Goal: Navigation & Orientation: Find specific page/section

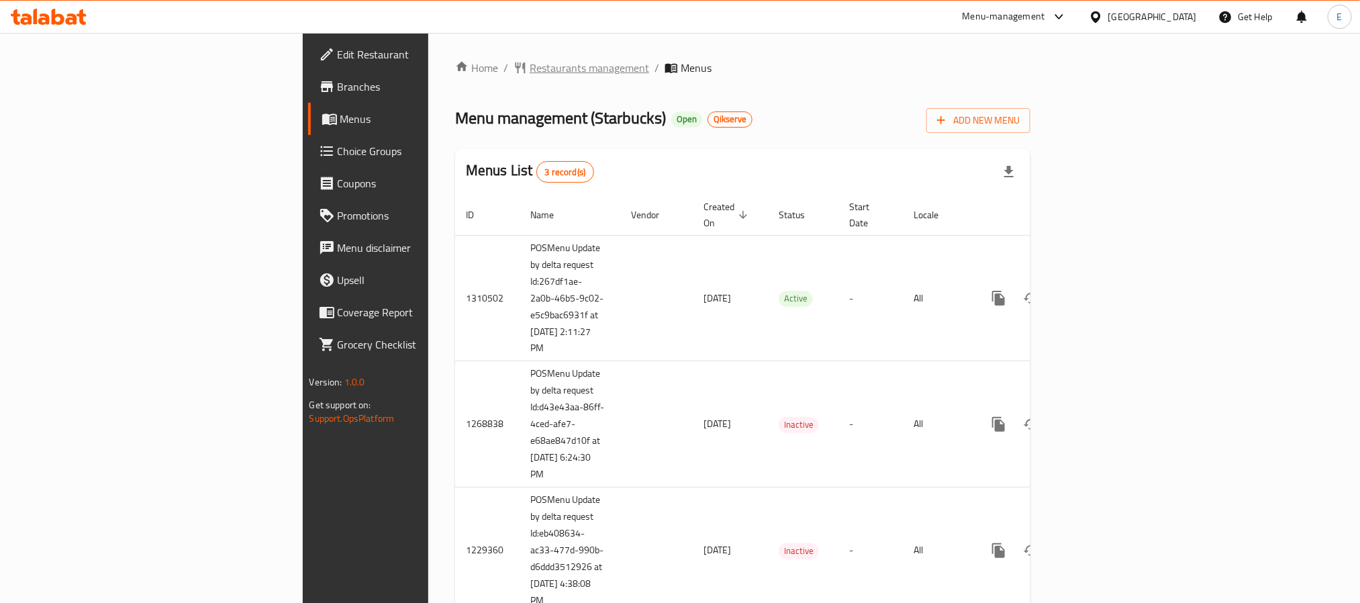
click at [529, 70] on span "Restaurants management" at bounding box center [588, 68] width 119 height 16
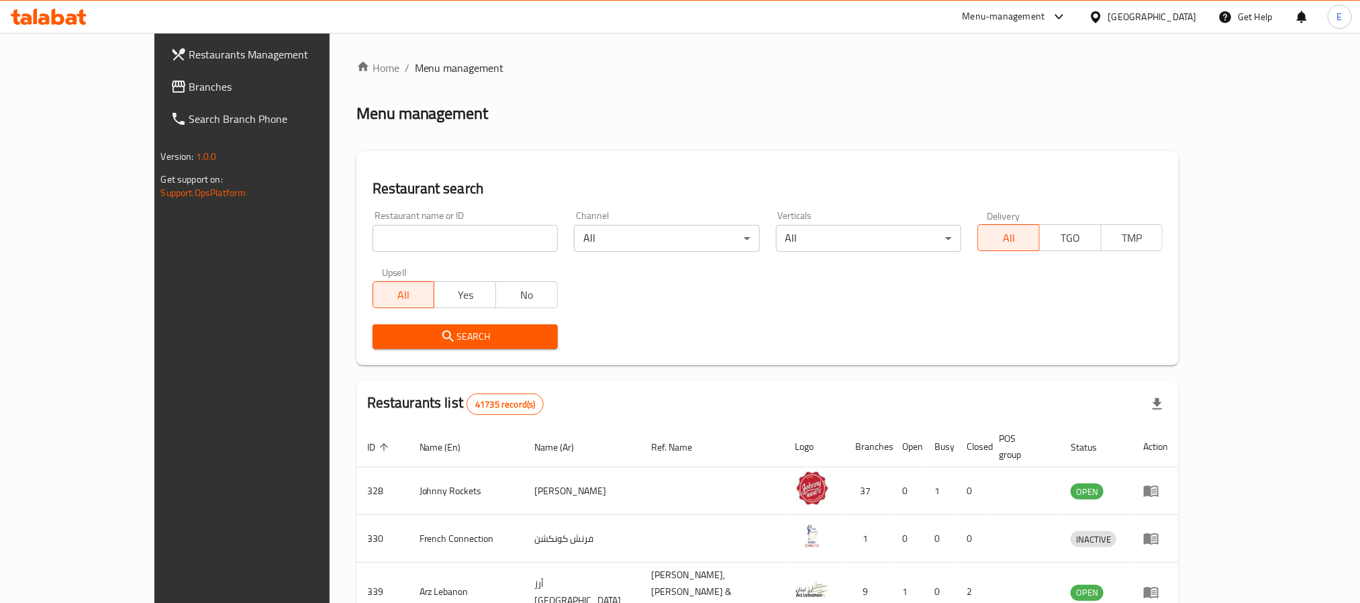
click at [372, 236] on input "search" at bounding box center [464, 238] width 185 height 27
paste input "Starbucks"
type input "Starbucks"
click button "Search" at bounding box center [464, 336] width 185 height 25
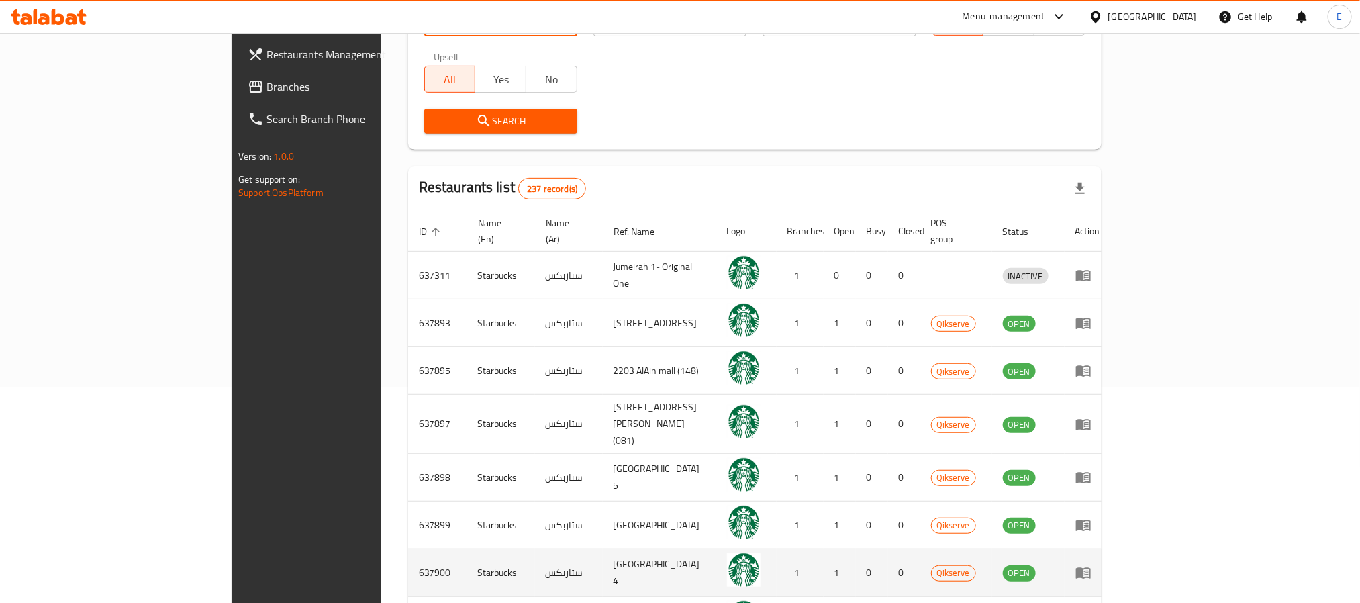
scroll to position [360, 0]
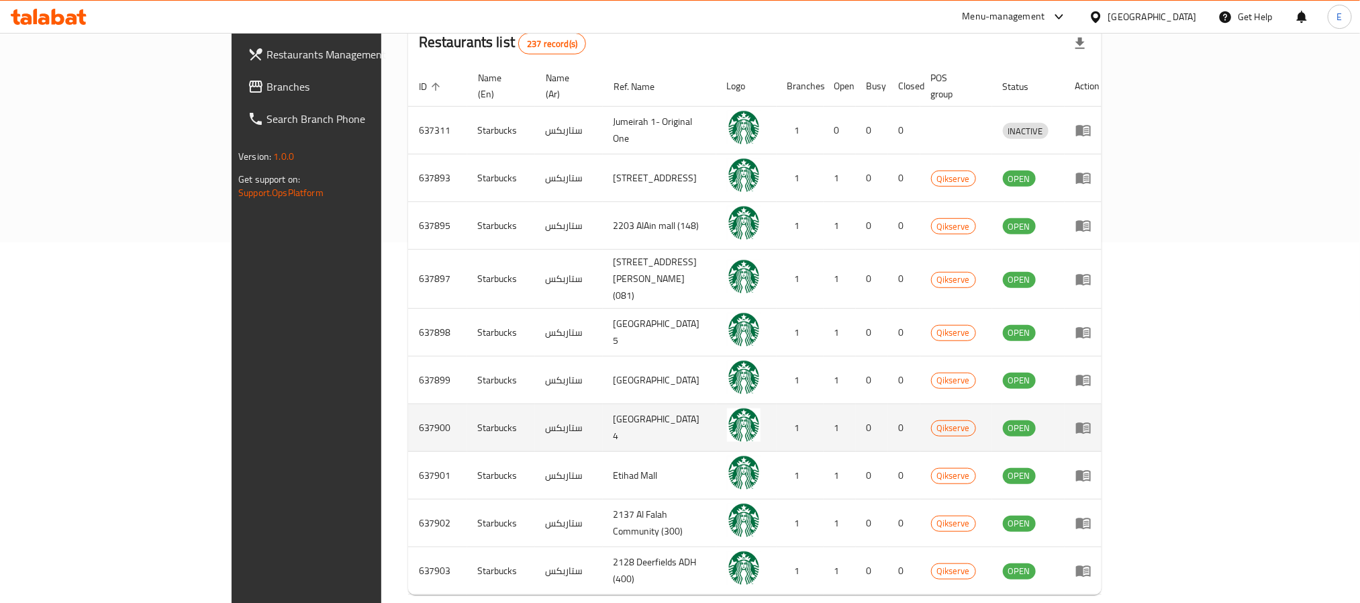
click at [1091, 419] on icon "enhanced table" at bounding box center [1083, 427] width 16 height 16
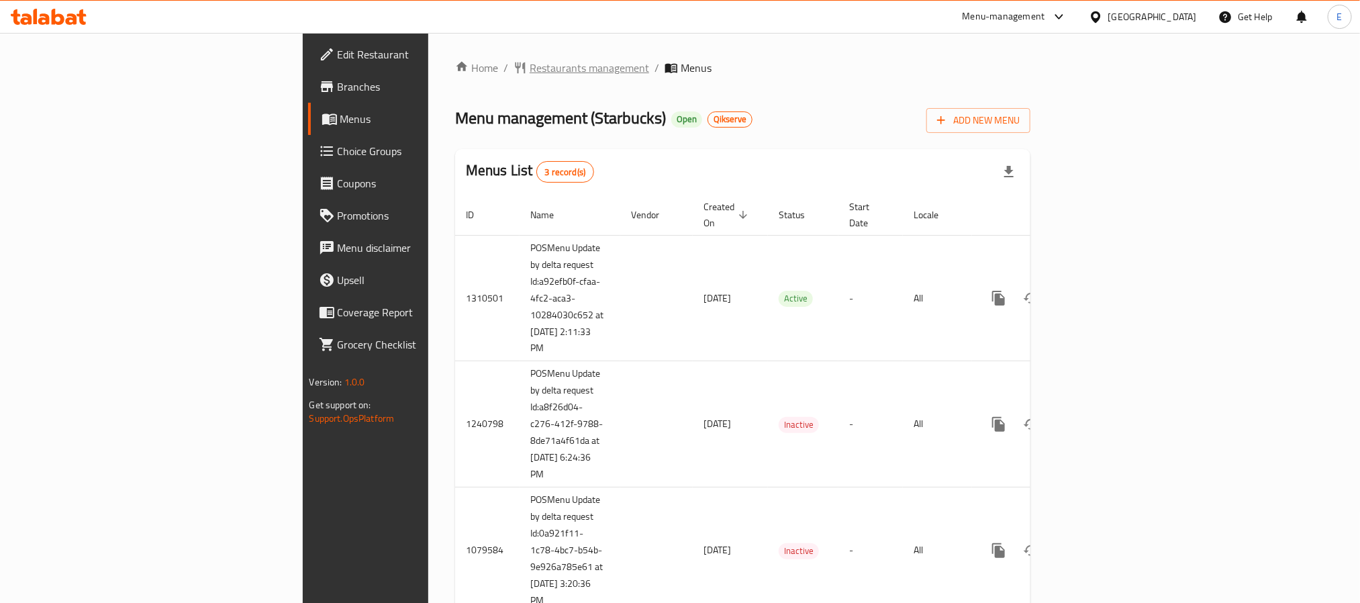
click at [529, 69] on span "Restaurants management" at bounding box center [588, 68] width 119 height 16
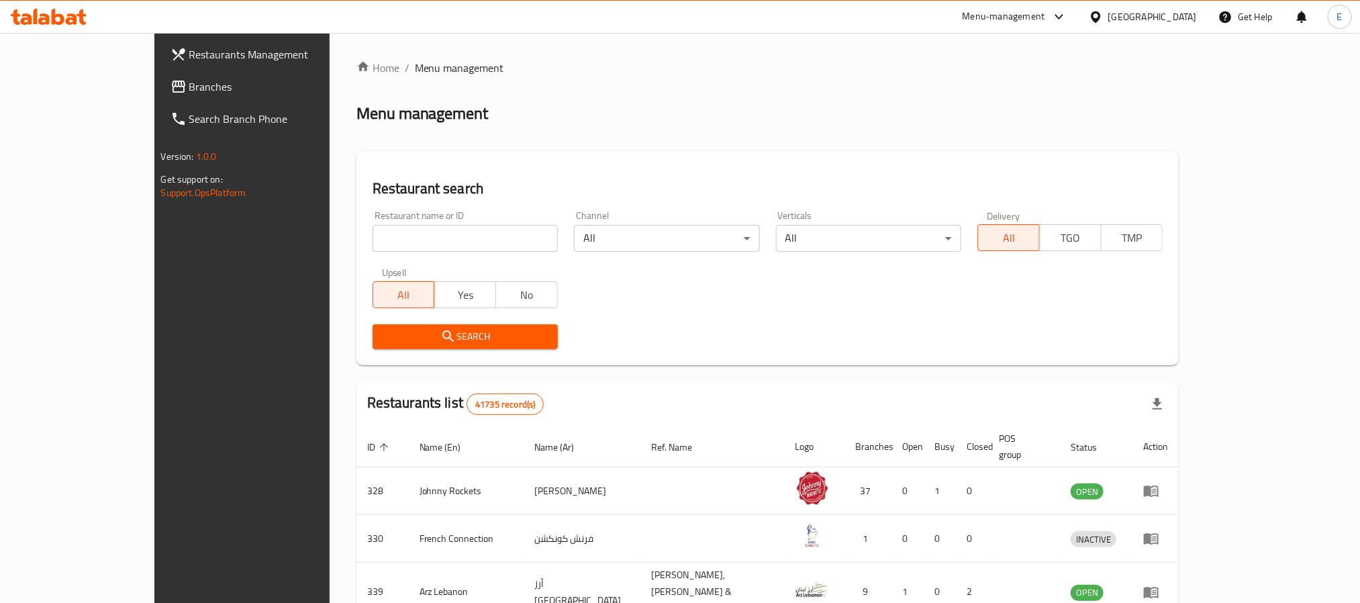
click at [372, 248] on input "search" at bounding box center [464, 238] width 185 height 27
click at [372, 244] on input "search" at bounding box center [464, 238] width 185 height 27
paste input "Starbucks"
type input "Starbucks"
click button "Search" at bounding box center [464, 336] width 185 height 25
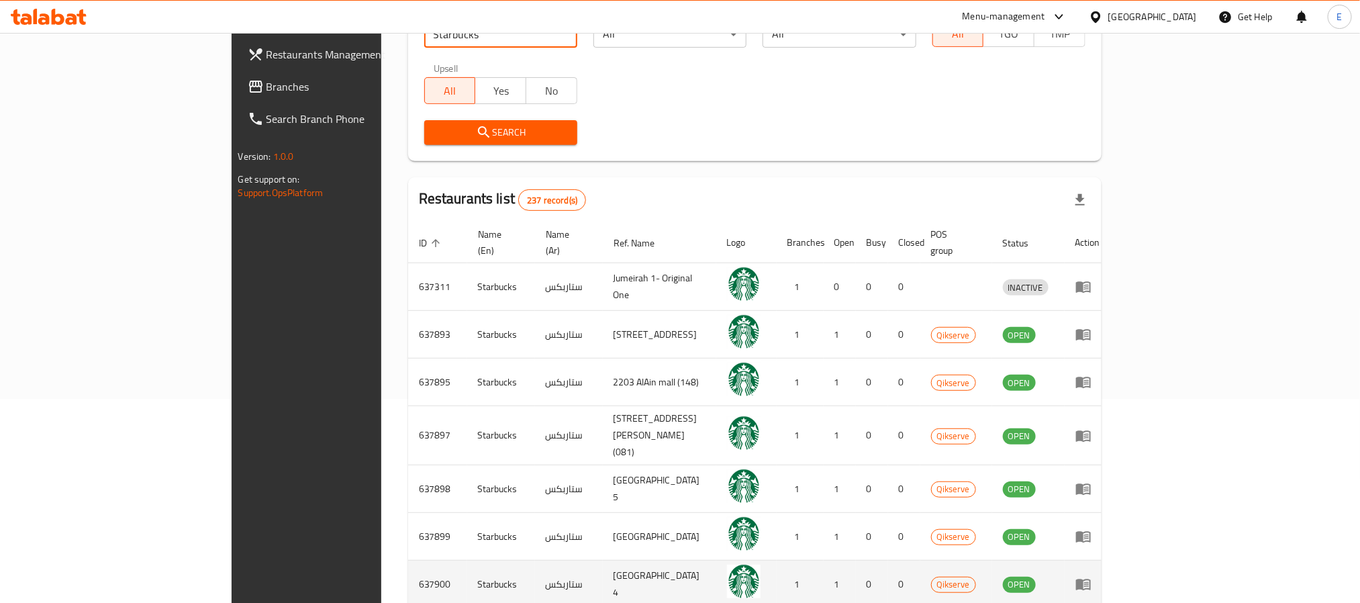
scroll to position [360, 0]
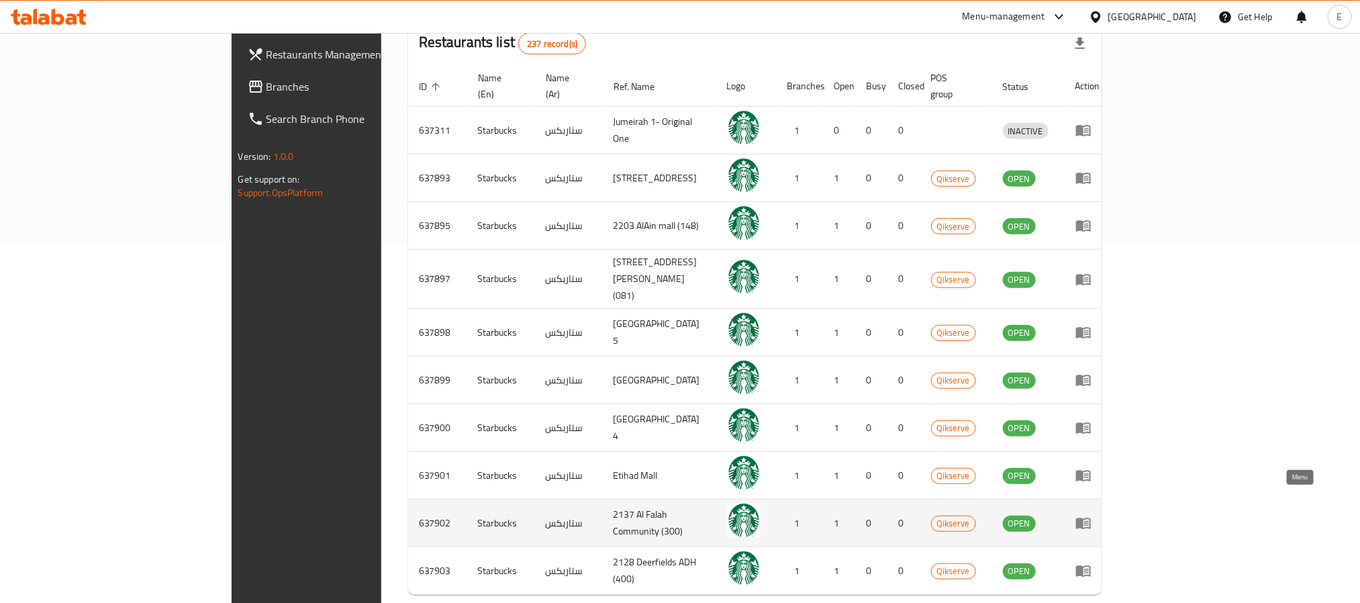
click at [1090, 518] on icon "enhanced table" at bounding box center [1083, 523] width 15 height 11
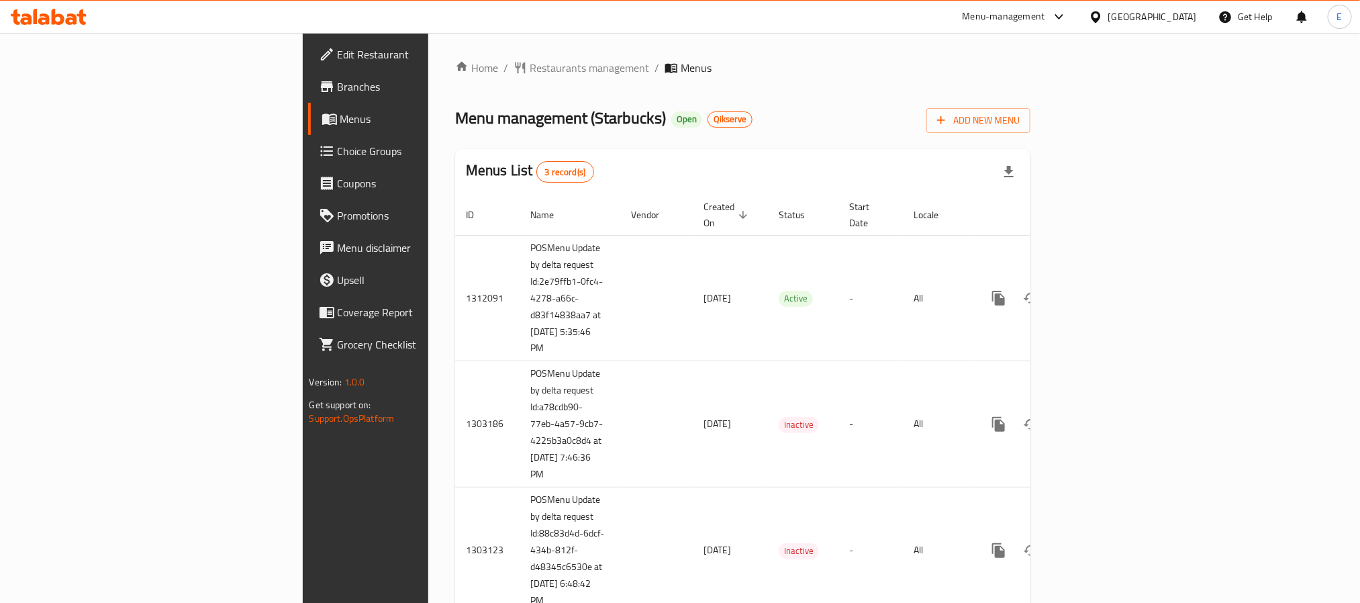
click at [428, 44] on div "Home / Restaurants management / Menus Menu management ( Starbucks ) Open Qikser…" at bounding box center [742, 342] width 629 height 618
click at [529, 64] on span "Restaurants management" at bounding box center [588, 68] width 119 height 16
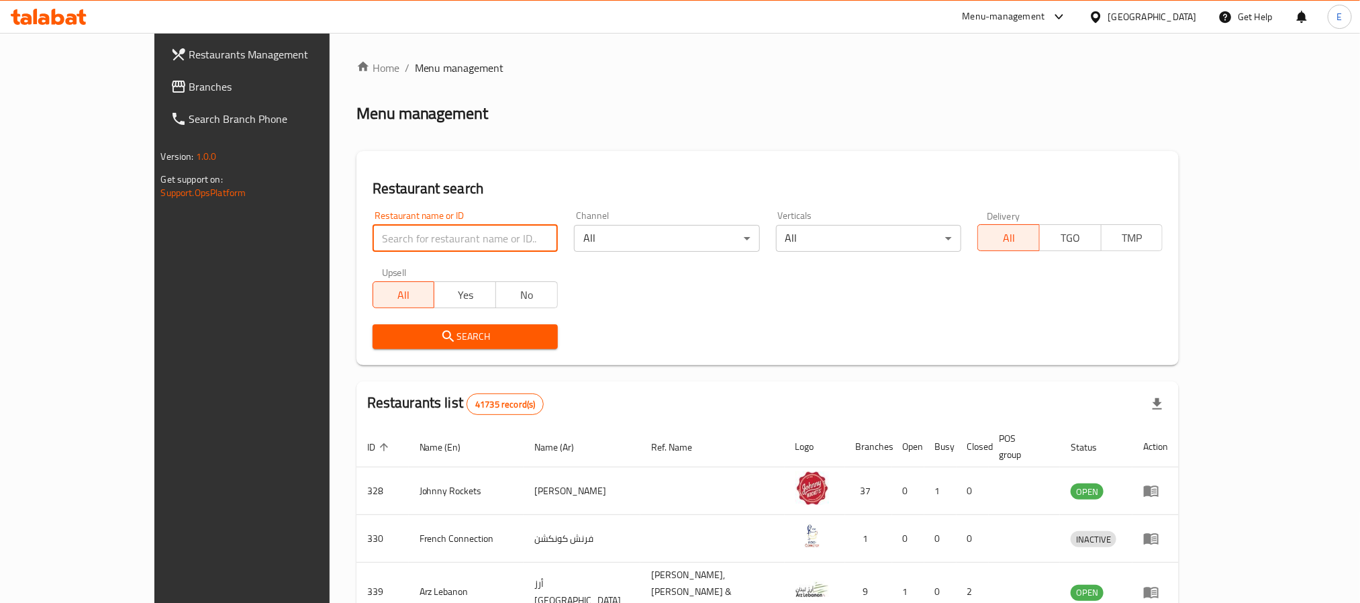
click at [372, 232] on input "search" at bounding box center [464, 238] width 185 height 27
paste input "Starbucks"
type input "Starbucks"
click button "Search" at bounding box center [464, 336] width 185 height 25
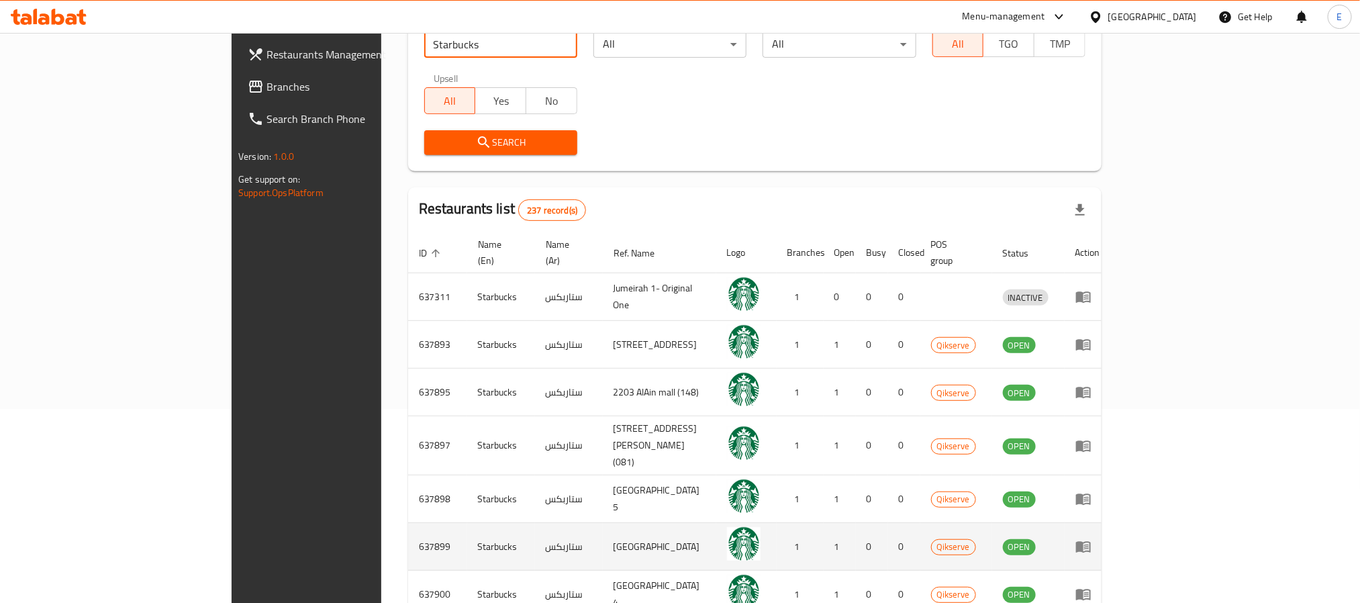
scroll to position [360, 0]
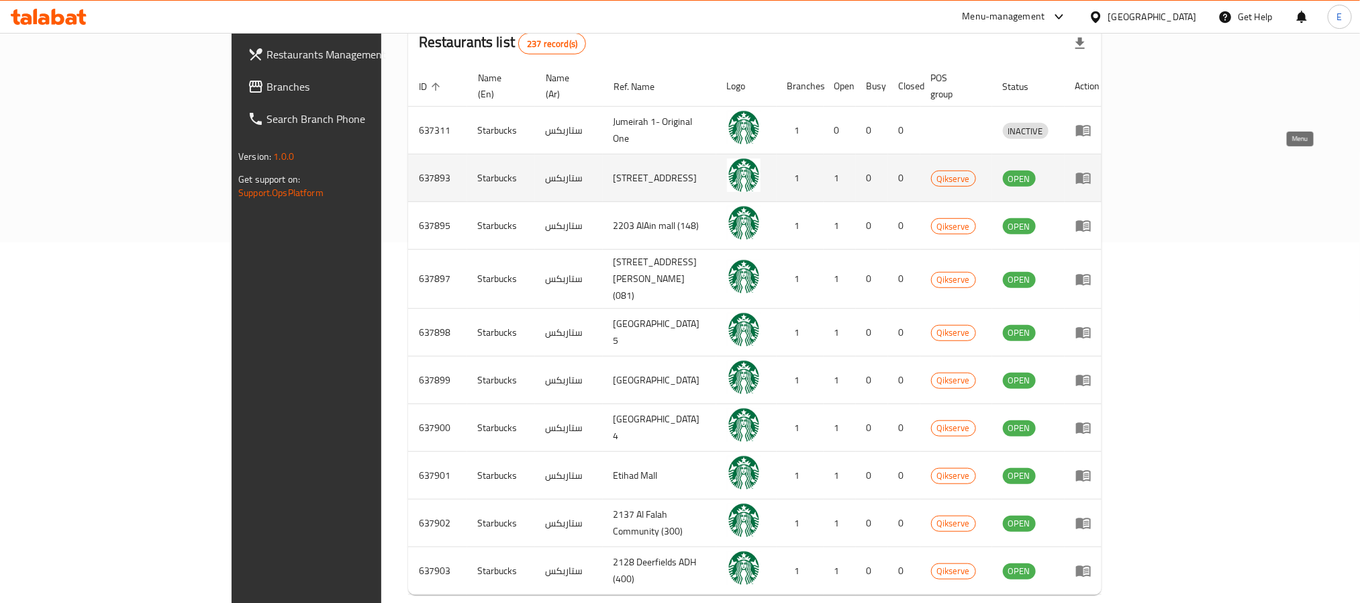
click at [1091, 170] on icon "enhanced table" at bounding box center [1083, 178] width 16 height 16
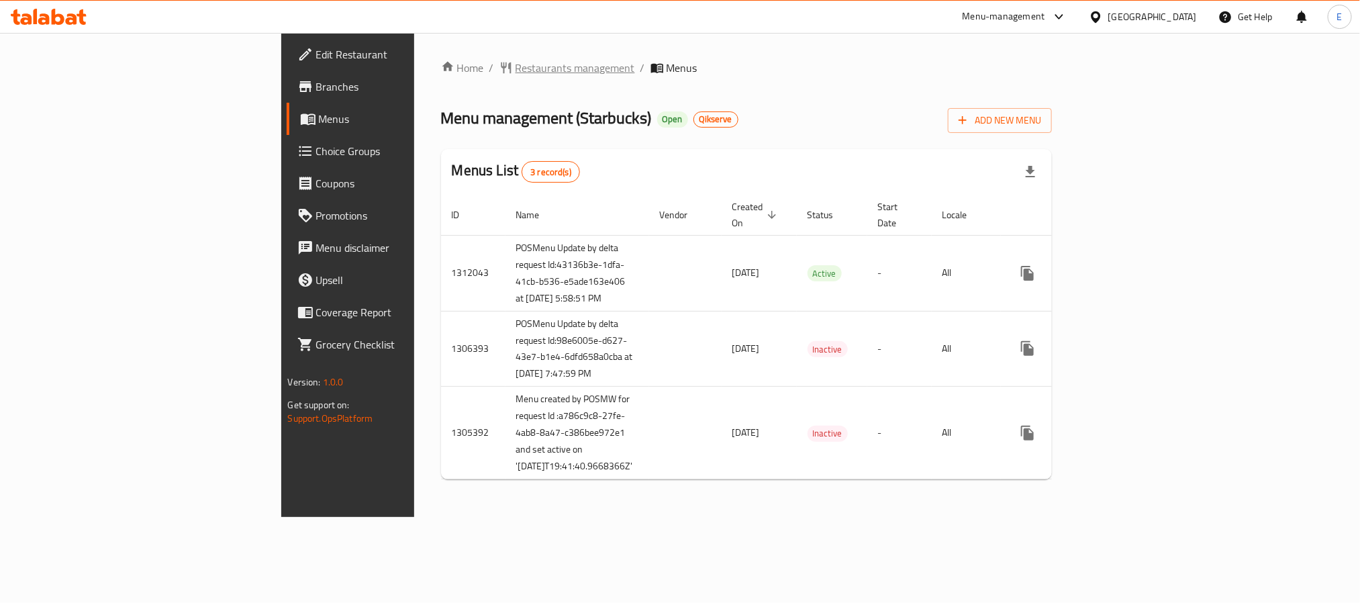
click at [515, 60] on span "Restaurants management" at bounding box center [574, 68] width 119 height 16
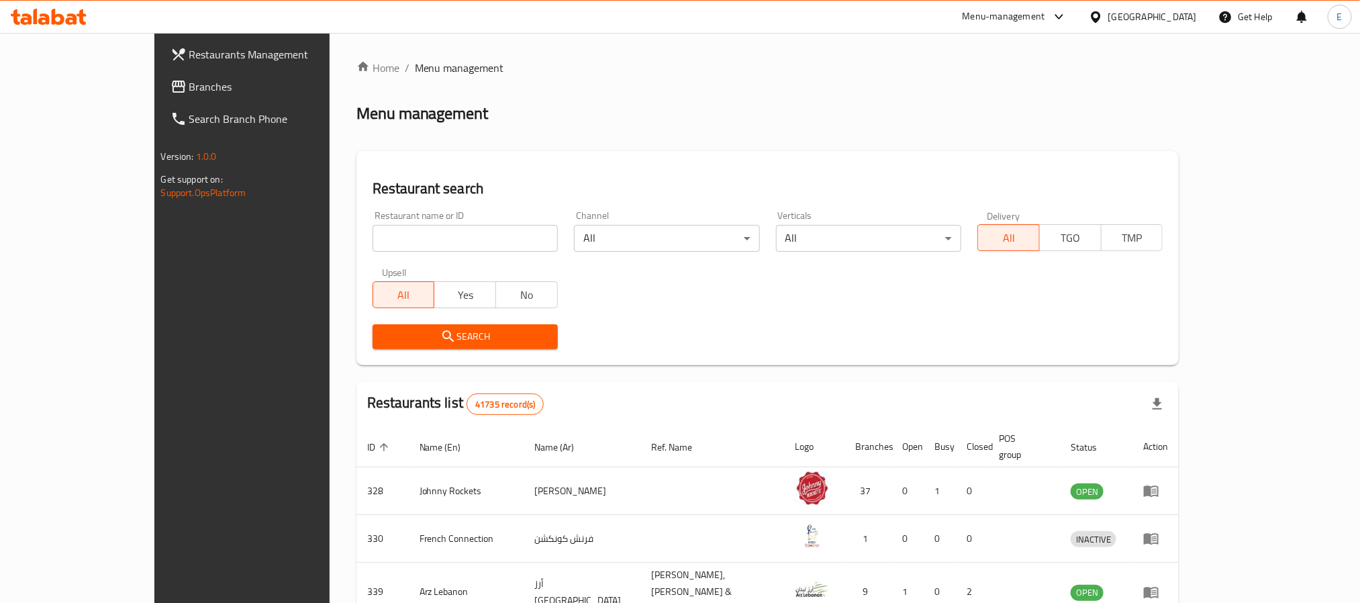
click at [372, 242] on input "search" at bounding box center [464, 238] width 185 height 27
paste input "Starbucks"
type input "Starbucks"
click button "Search" at bounding box center [464, 336] width 185 height 25
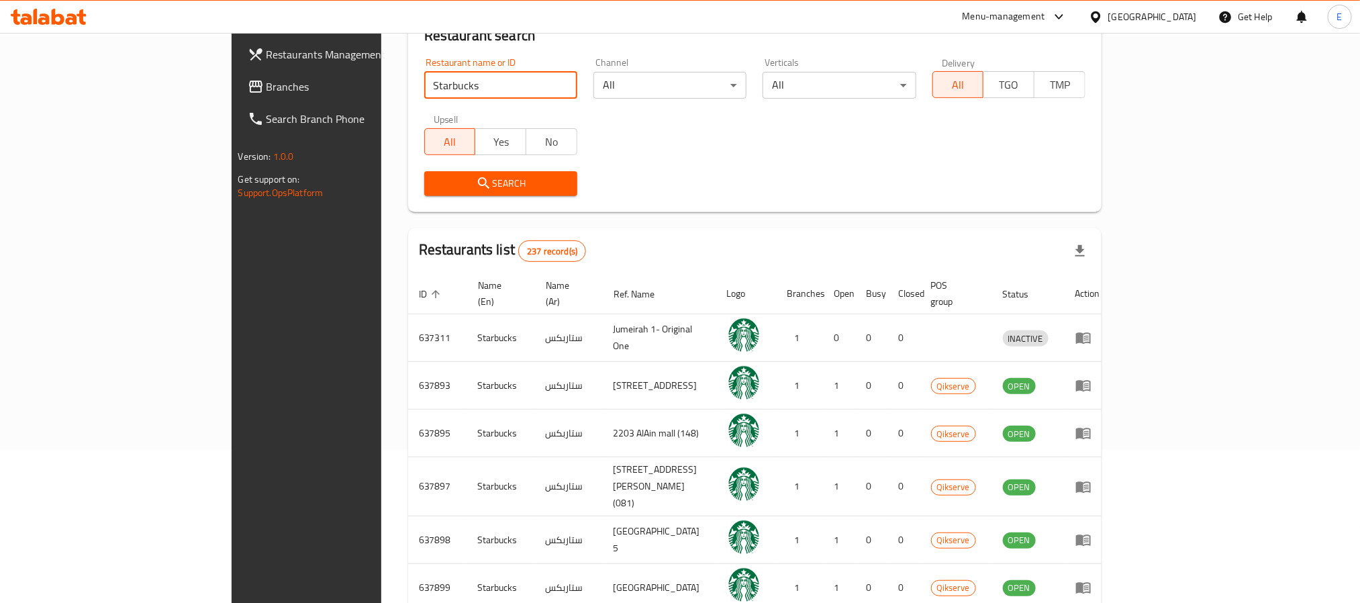
scroll to position [360, 0]
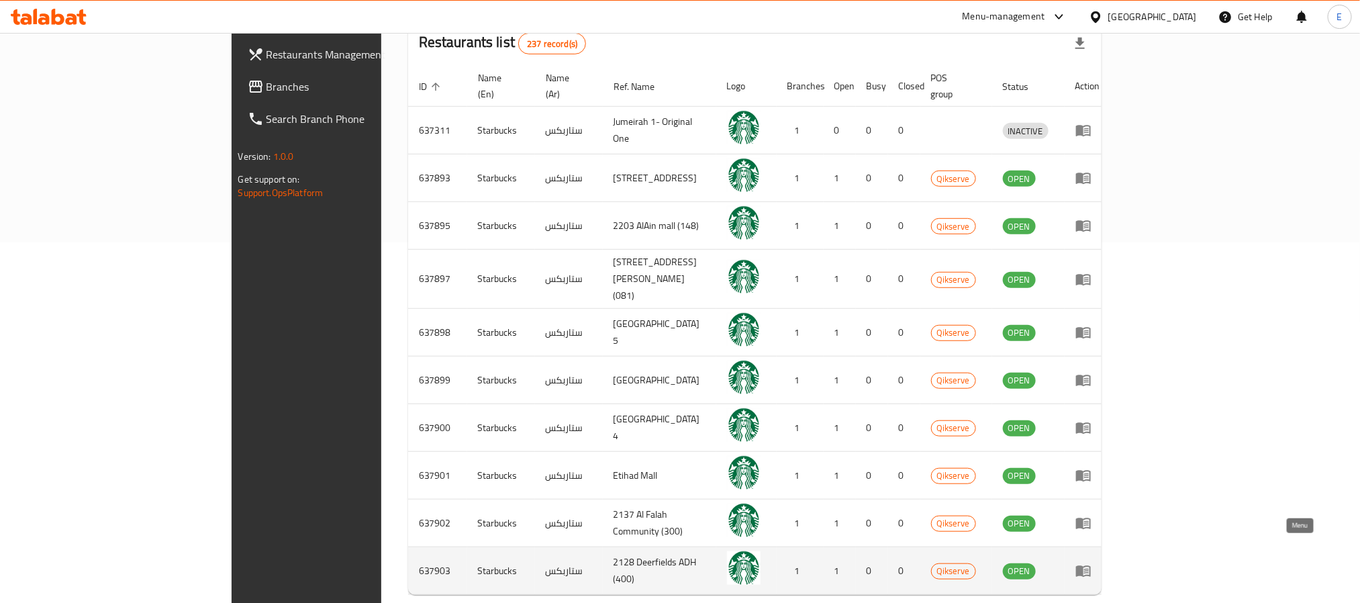
click at [1088, 568] on icon "enhanced table" at bounding box center [1086, 570] width 5 height 5
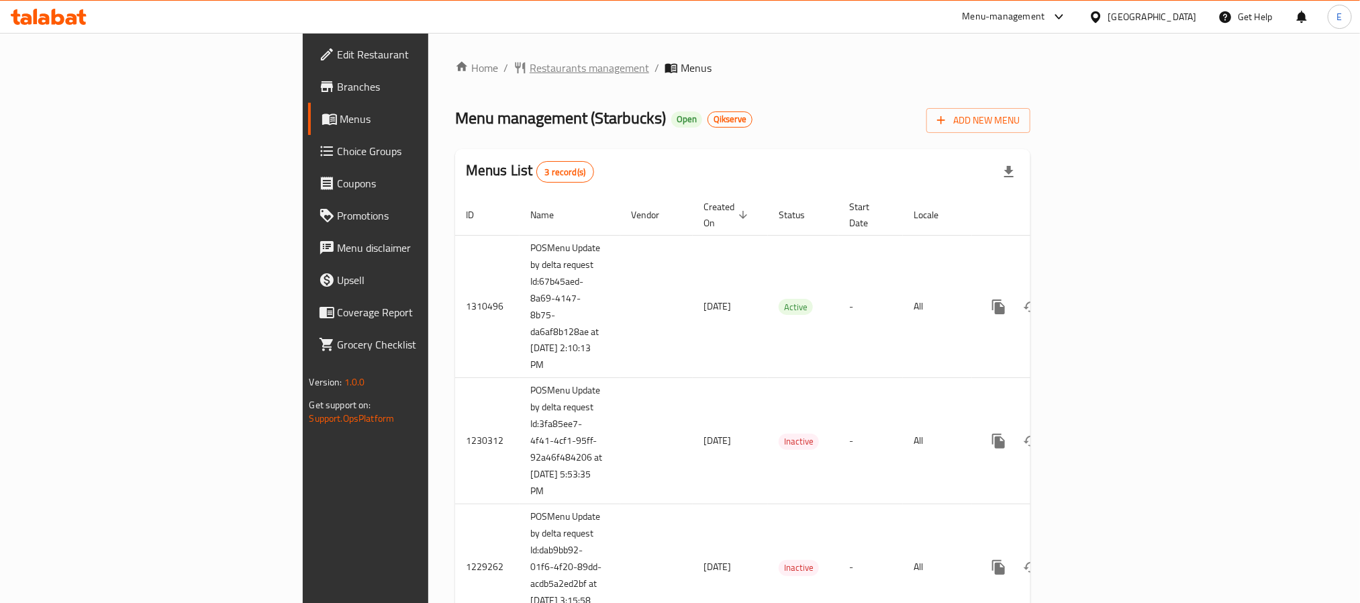
click at [529, 69] on span "Restaurants management" at bounding box center [588, 68] width 119 height 16
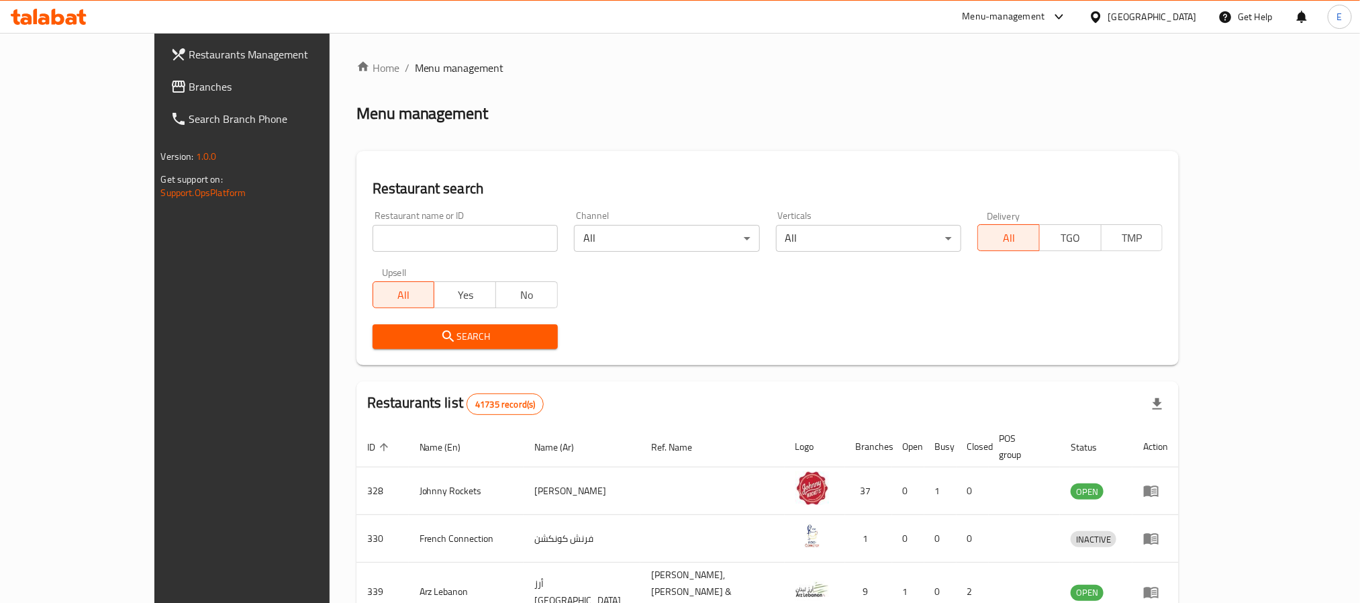
click at [189, 81] on span "Branches" at bounding box center [279, 87] width 181 height 16
